Goal: Transaction & Acquisition: Purchase product/service

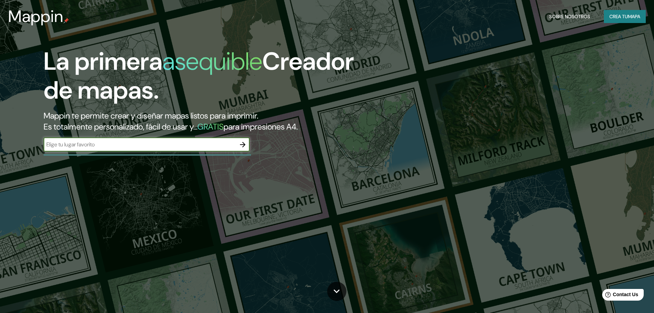
click at [242, 147] on icon "button" at bounding box center [243, 144] width 8 height 8
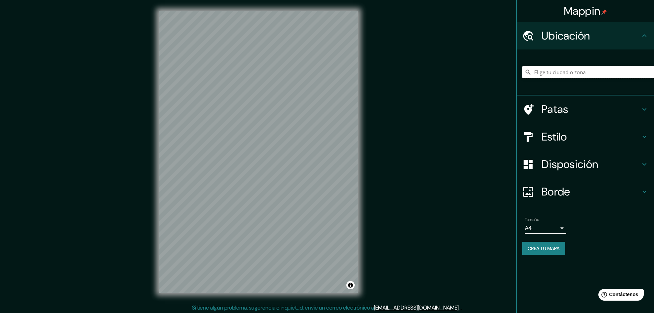
click at [533, 72] on input "Elige tu ciudad o zona" at bounding box center [588, 72] width 132 height 12
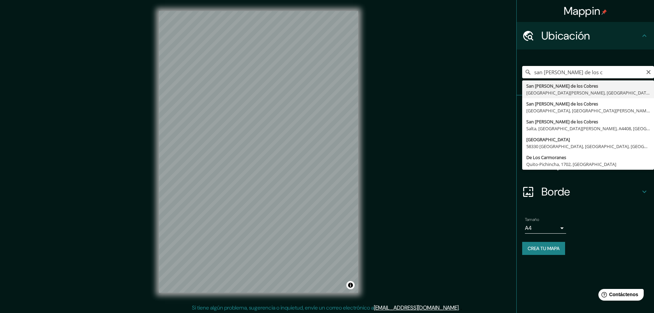
type input "[GEOGRAPHIC_DATA][PERSON_NAME], [GEOGRAPHIC_DATA][PERSON_NAME], [GEOGRAPHIC_DAT…"
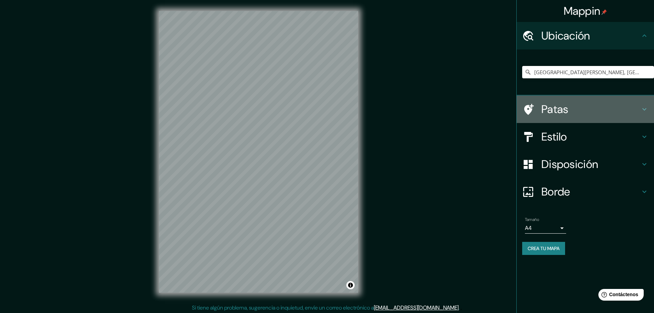
click at [585, 115] on h4 "Patas" at bounding box center [591, 109] width 99 height 14
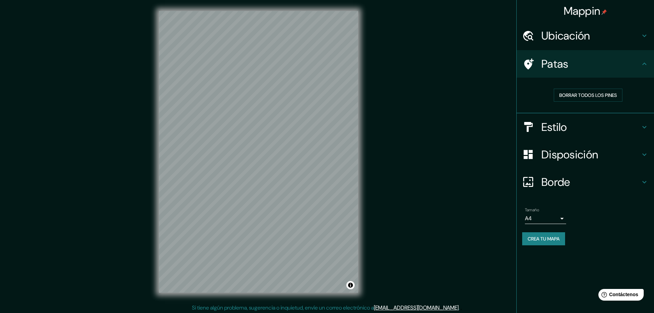
click at [602, 73] on div "Patas" at bounding box center [585, 63] width 137 height 27
click at [589, 118] on div "Estilo" at bounding box center [585, 126] width 137 height 27
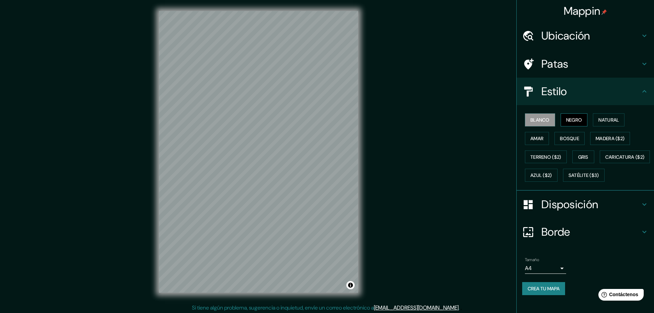
click at [573, 120] on font "Negro" at bounding box center [574, 120] width 16 height 6
click at [606, 120] on font "Natural" at bounding box center [609, 120] width 21 height 6
click at [535, 143] on font "Amar" at bounding box center [537, 138] width 13 height 9
click at [566, 141] on font "Bosque" at bounding box center [569, 138] width 19 height 6
click at [604, 141] on font "Madera ($2)" at bounding box center [610, 138] width 29 height 6
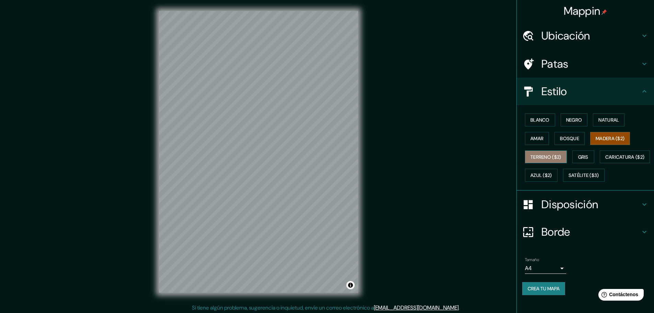
click at [550, 158] on font "Terreno ($2)" at bounding box center [546, 157] width 31 height 6
click at [578, 154] on font "Gris" at bounding box center [583, 157] width 10 height 6
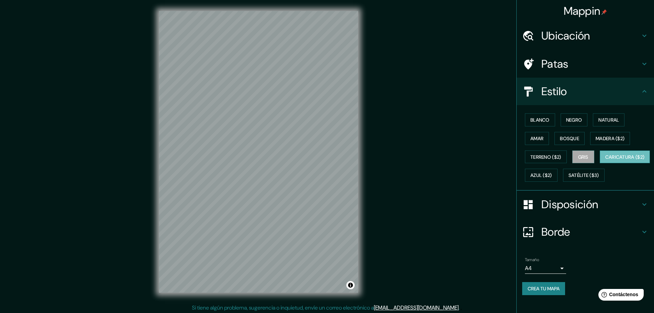
click at [605, 160] on font "Caricatura ($2)" at bounding box center [624, 157] width 39 height 6
click at [552, 176] on font "Azul ($2)" at bounding box center [542, 175] width 22 height 6
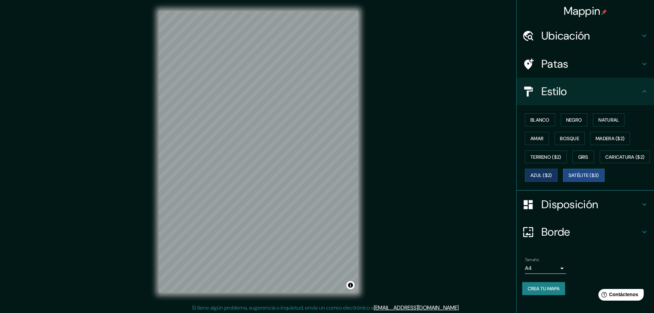
click at [569, 179] on font "Satélite ($3)" at bounding box center [584, 175] width 31 height 6
click at [543, 159] on font "Terreno ($2)" at bounding box center [546, 157] width 31 height 6
click at [351, 285] on button "Activar o desactivar atribución" at bounding box center [350, 285] width 8 height 8
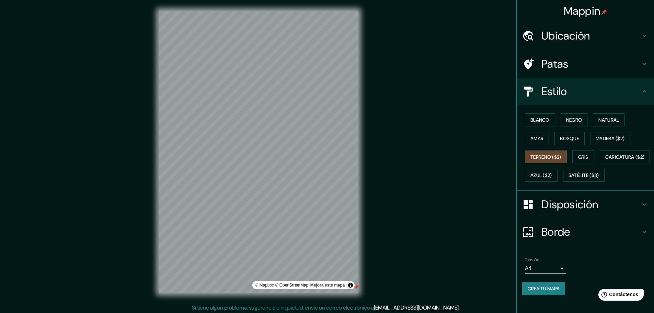
click at [298, 285] on font "© OpenStreetMap" at bounding box center [291, 285] width 33 height 5
